Goal: Transaction & Acquisition: Purchase product/service

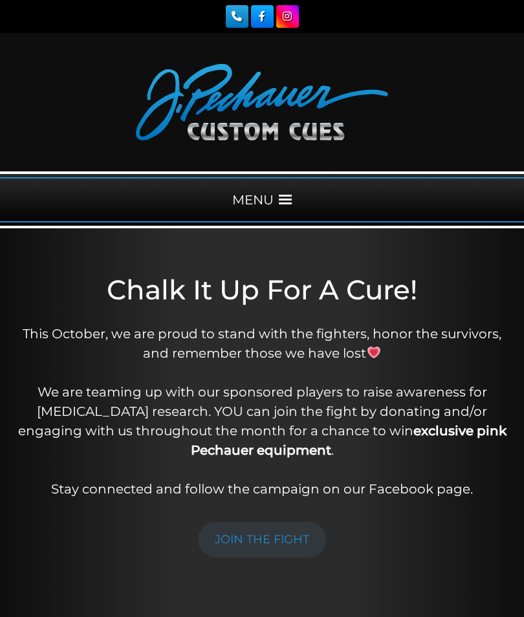
click at [276, 204] on div "MENU" at bounding box center [262, 199] width 524 height 45
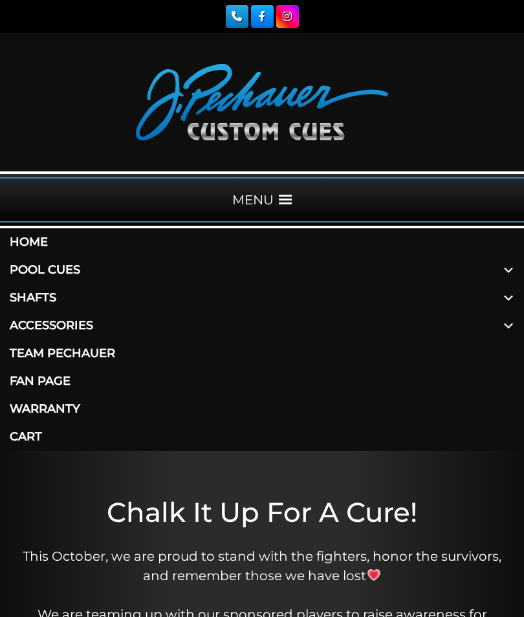
click at [73, 277] on link "Pool Cues" at bounding box center [262, 270] width 524 height 28
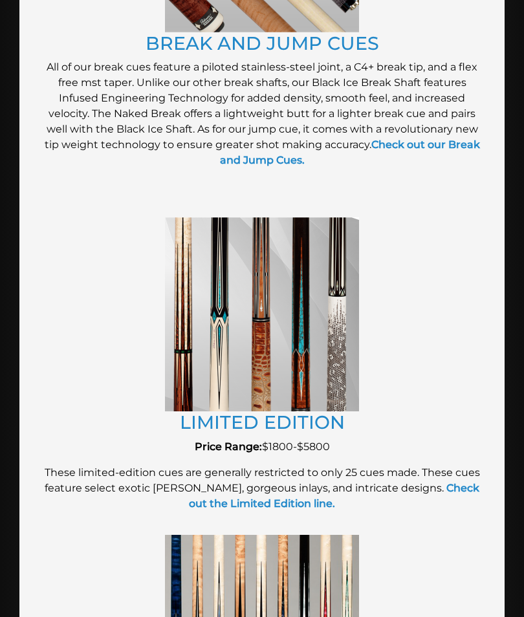
scroll to position [2248, 0]
click at [453, 482] on strong "Check out the Limited Edition line." at bounding box center [334, 496] width 291 height 28
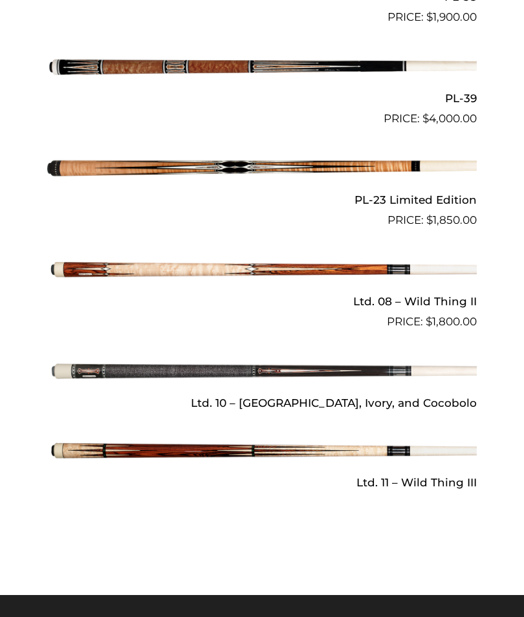
scroll to position [1514, 0]
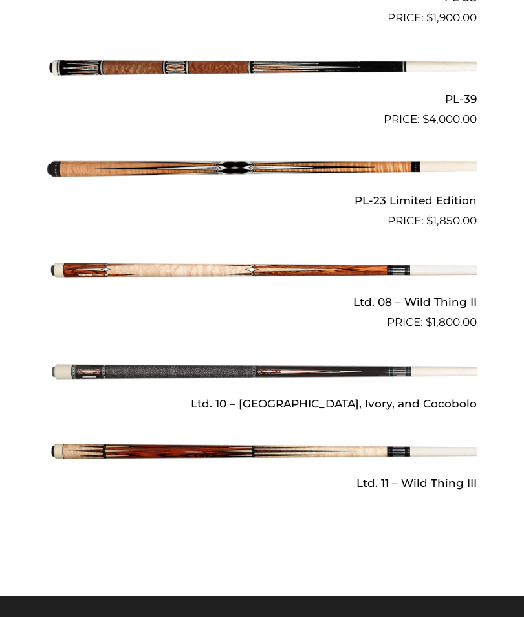
click at [446, 393] on h2 "Ltd. 10 – Ebony, Ivory, and Cocobolo" at bounding box center [262, 404] width 430 height 24
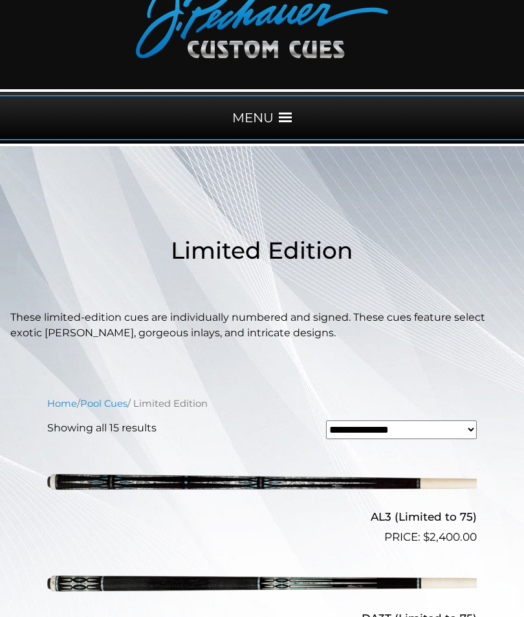
scroll to position [82, 0]
click at [469, 427] on select "**********" at bounding box center [401, 430] width 151 height 19
select select "**********"
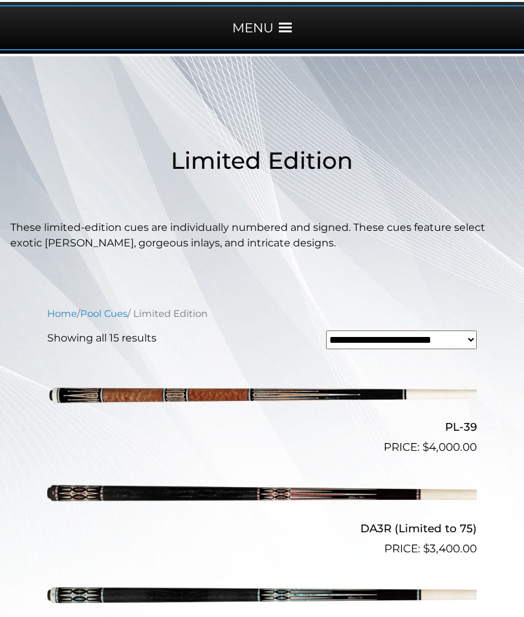
scroll to position [171, 0]
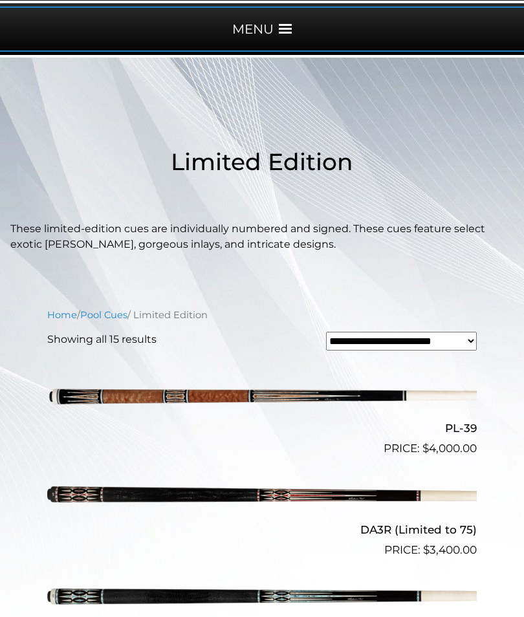
click at [434, 497] on img at bounding box center [262, 498] width 430 height 71
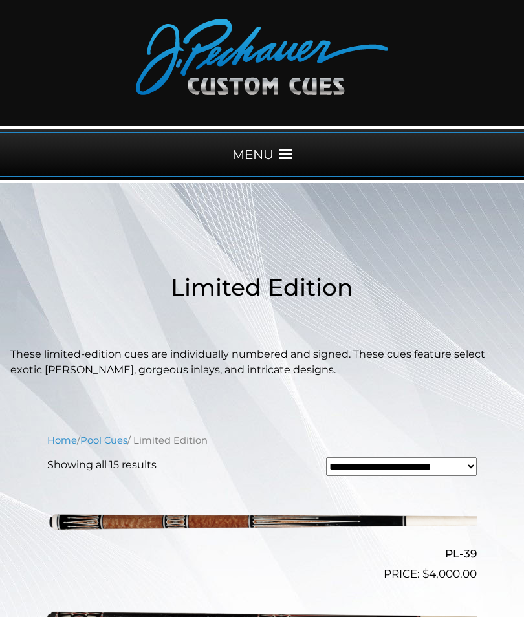
scroll to position [0, 0]
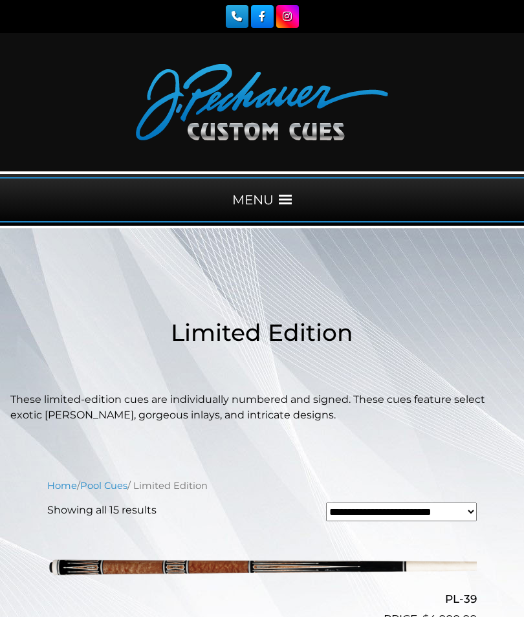
click at [287, 207] on div "MENU" at bounding box center [262, 199] width 524 height 45
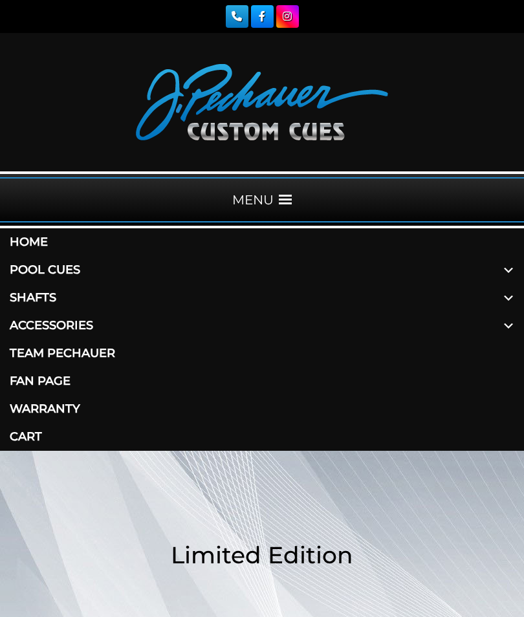
click at [89, 328] on link "Accessories" at bounding box center [262, 326] width 524 height 28
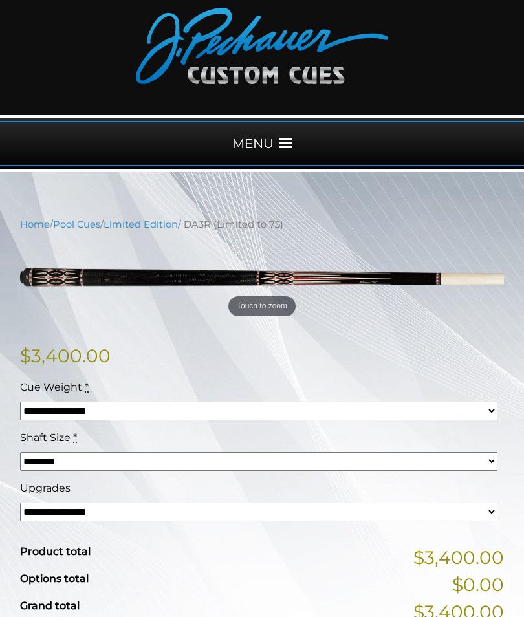
scroll to position [67, 0]
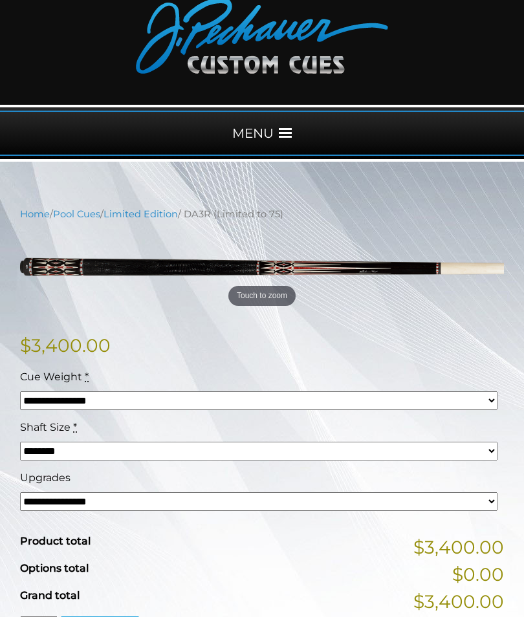
click at [248, 500] on select "**********" at bounding box center [259, 501] width 478 height 19
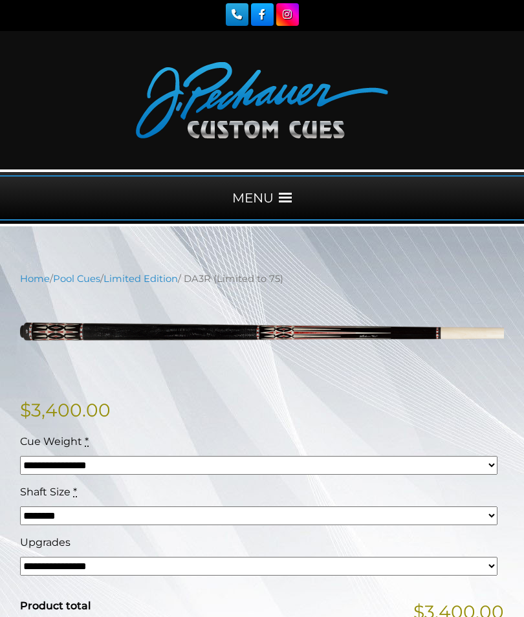
scroll to position [0, 0]
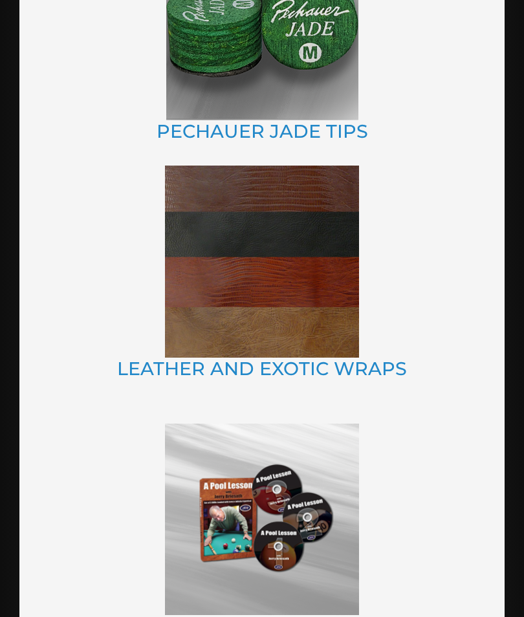
scroll to position [1614, 0]
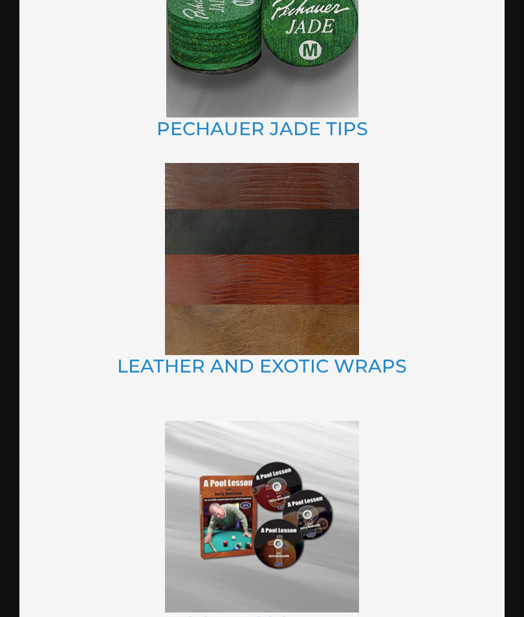
click at [371, 360] on link "LEATHER AND EXOTIC WRAPS" at bounding box center [262, 366] width 290 height 23
